Goal: Task Accomplishment & Management: Manage account settings

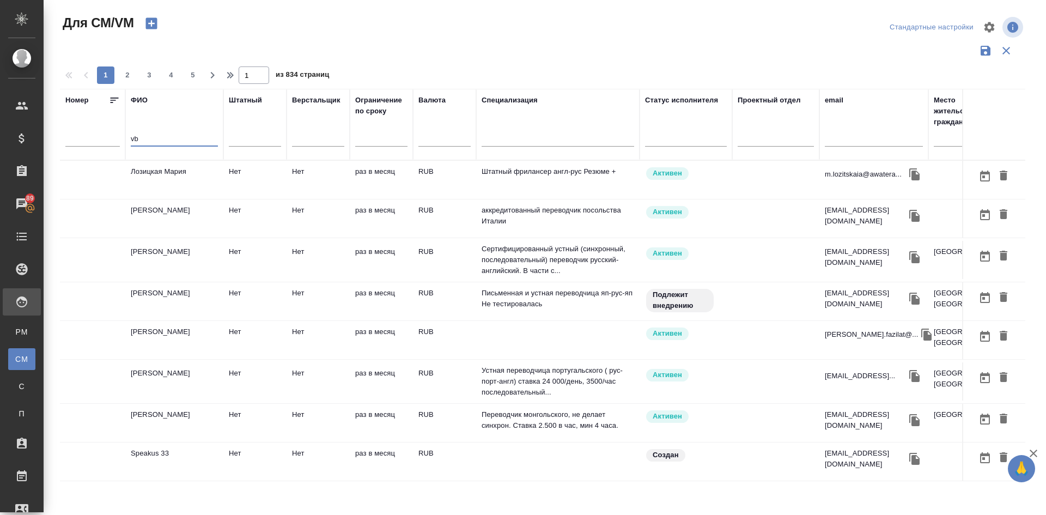
type input "v"
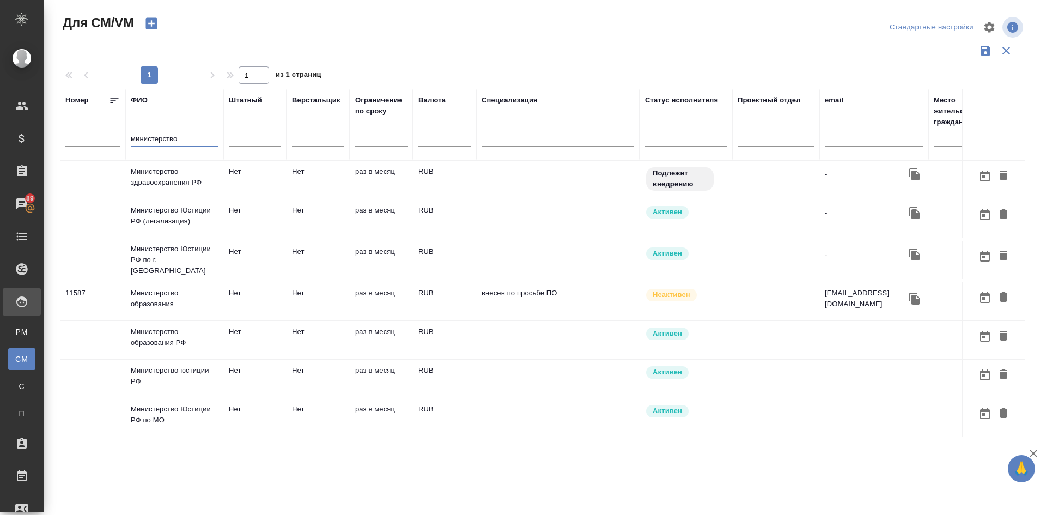
type input "министерство"
click at [174, 180] on td "Министерство здравоохранения РФ" at bounding box center [174, 180] width 98 height 38
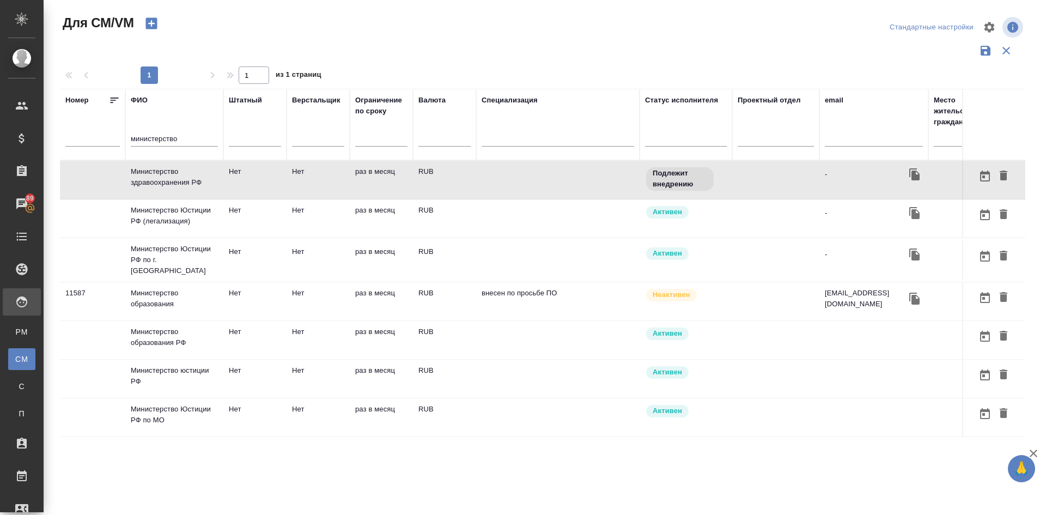
click at [174, 180] on td "Министерство здравоохранения РФ" at bounding box center [174, 180] width 98 height 38
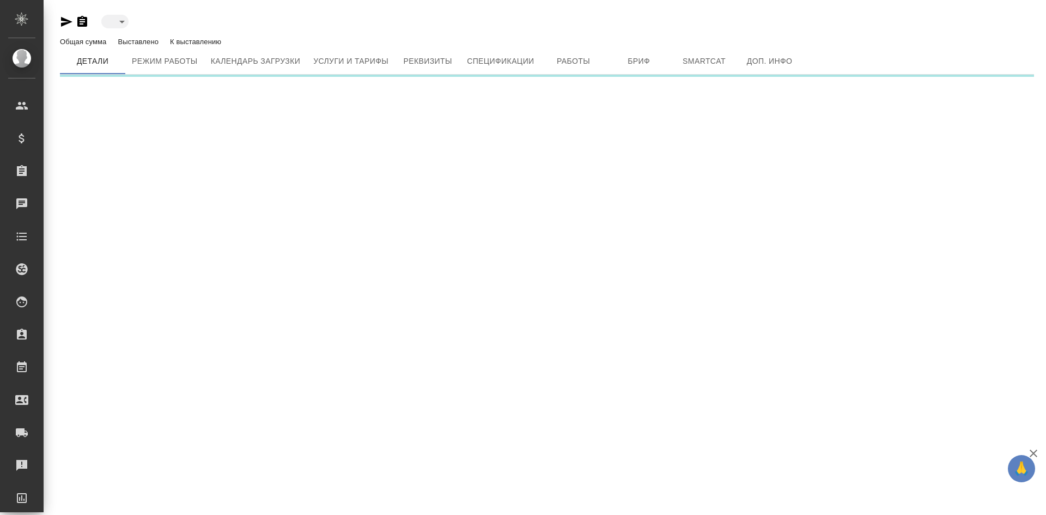
type input "toBeImplemented"
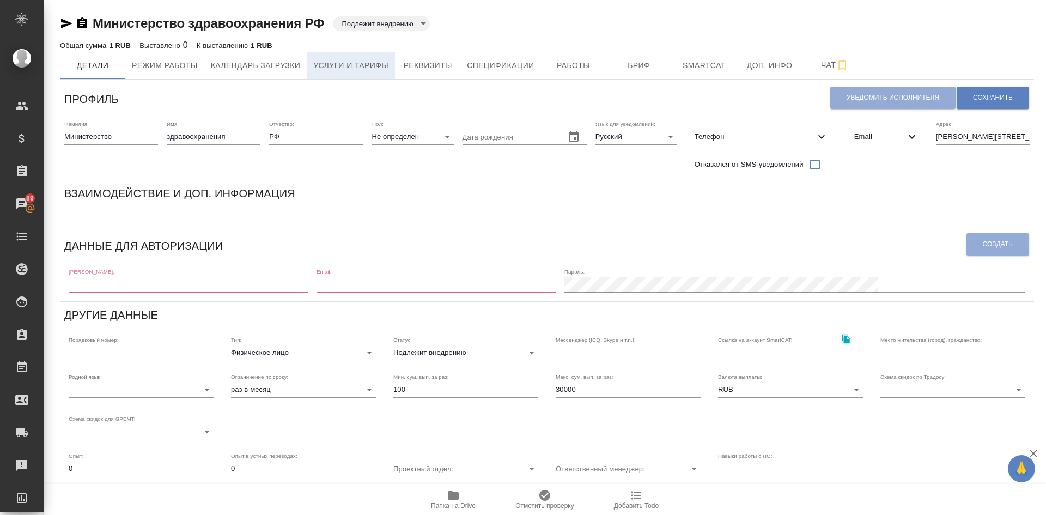
click at [341, 60] on span "Услуги и тарифы" at bounding box center [350, 66] width 75 height 14
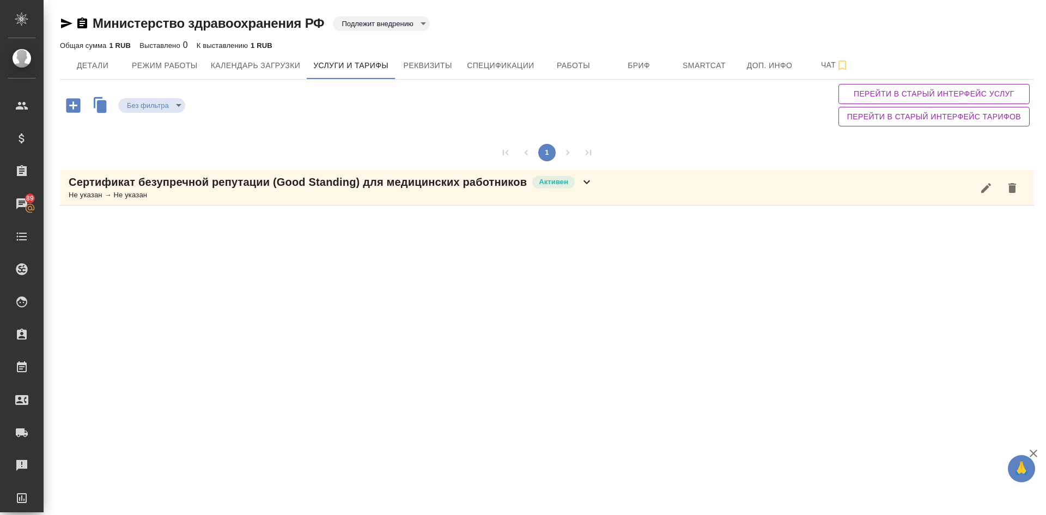
click at [197, 182] on p "Сертификат безупречной репутации (Good Standing) для медицинских работников" at bounding box center [298, 181] width 458 height 15
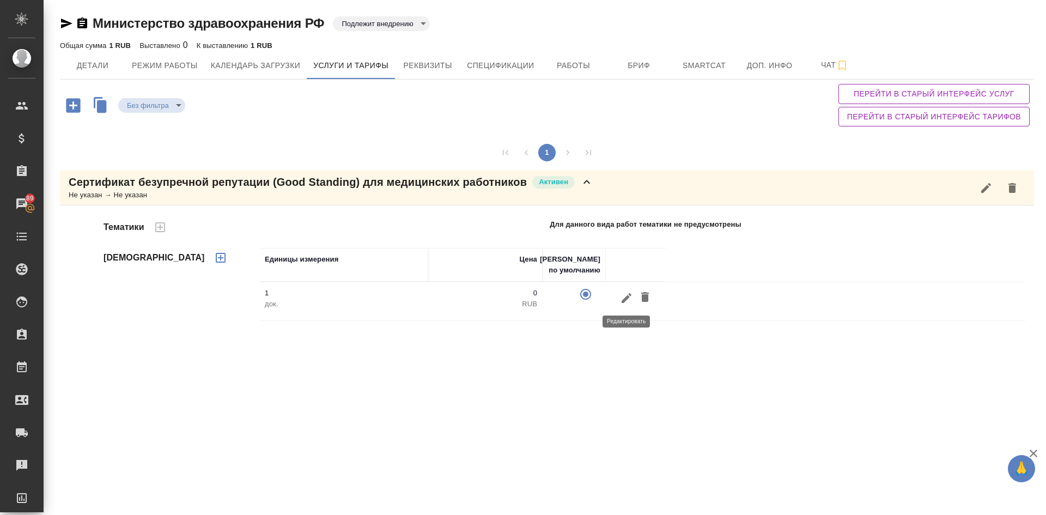
click at [620, 298] on icon "button" at bounding box center [626, 297] width 13 height 13
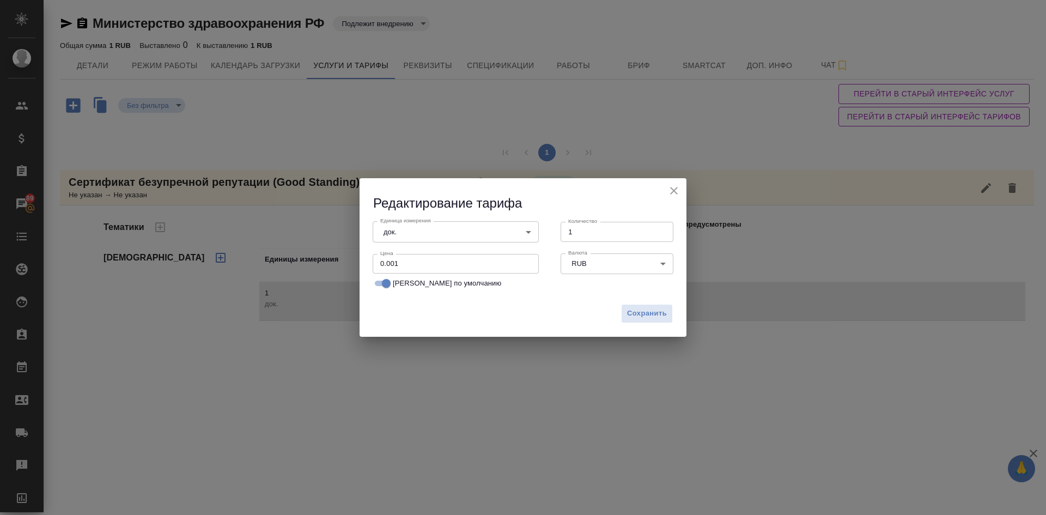
drag, startPoint x: 414, startPoint y: 265, endPoint x: 285, endPoint y: 265, distance: 129.6
click at [309, 266] on div "Редактирование тарифа Единица измерения док. 5a8b1489cc6b4906c91bfd8b Единица и…" at bounding box center [523, 257] width 1046 height 515
type input "1"
click at [641, 315] on span "Сохранить" at bounding box center [647, 313] width 40 height 13
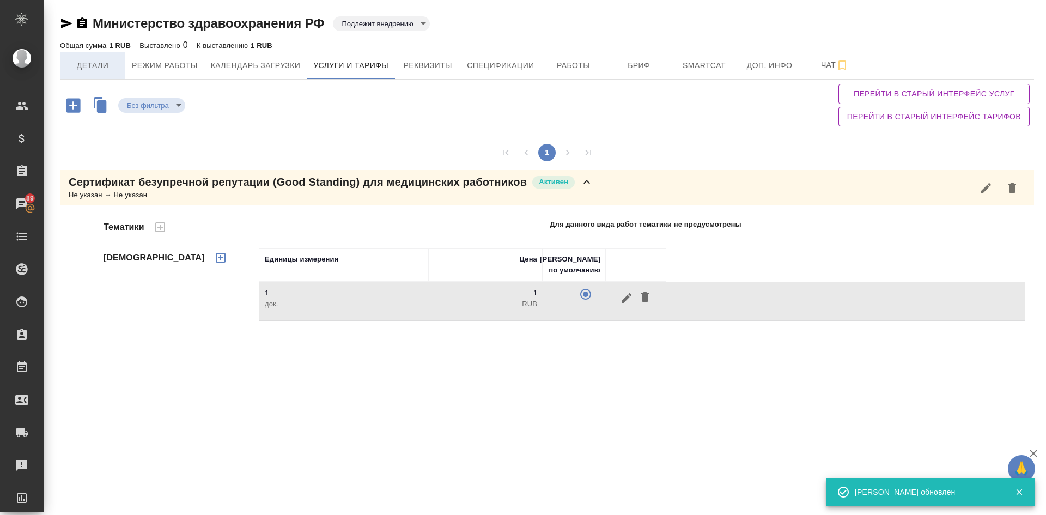
click at [88, 69] on span "Детали" at bounding box center [92, 66] width 52 height 14
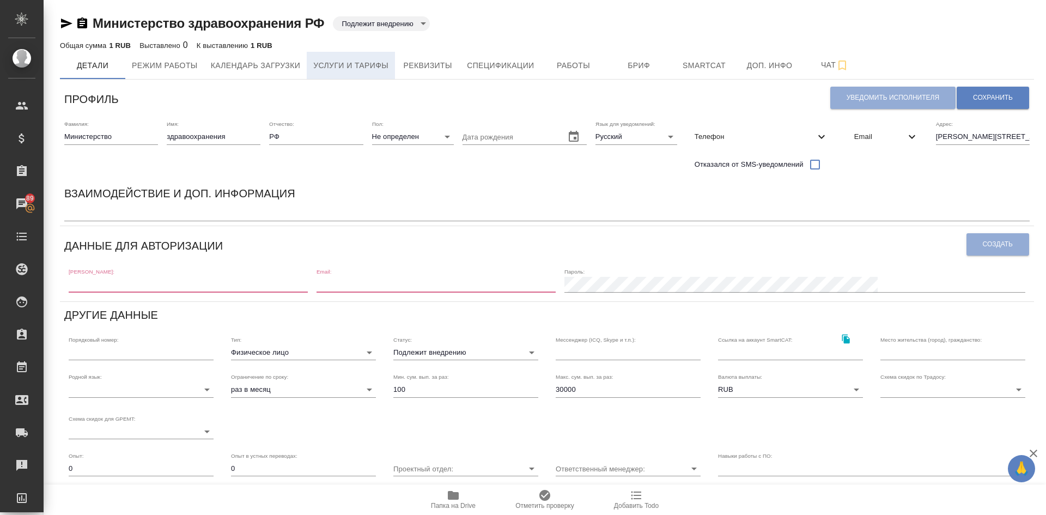
click at [340, 64] on span "Услуги и тарифы" at bounding box center [350, 66] width 75 height 14
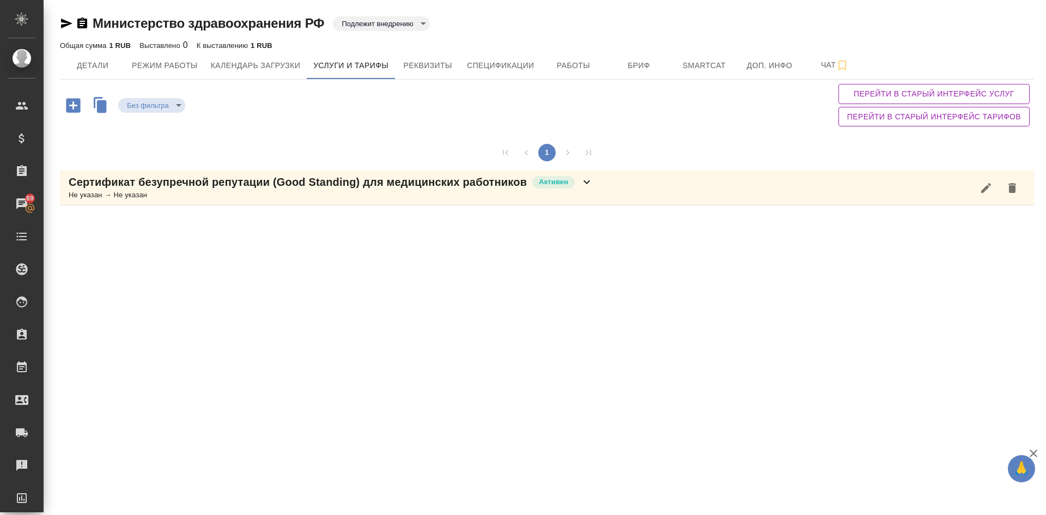
click at [286, 199] on div "Не указан → Не указан" at bounding box center [331, 195] width 524 height 11
